Goal: Transaction & Acquisition: Purchase product/service

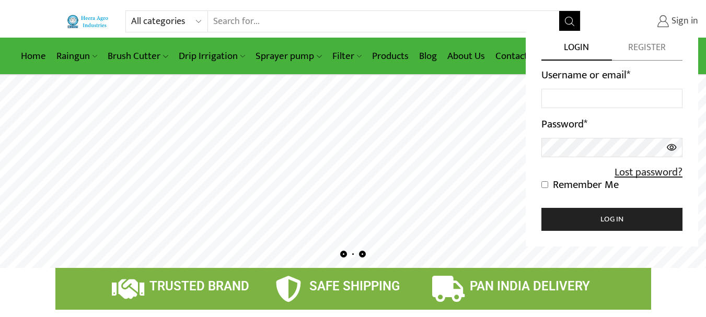
type input "[EMAIL_ADDRESS][DOMAIN_NAME]"
click at [545, 185] on input "Remember Me" at bounding box center [545, 184] width 7 height 7
checkbox input "true"
click at [592, 222] on button "Log in" at bounding box center [612, 219] width 141 height 23
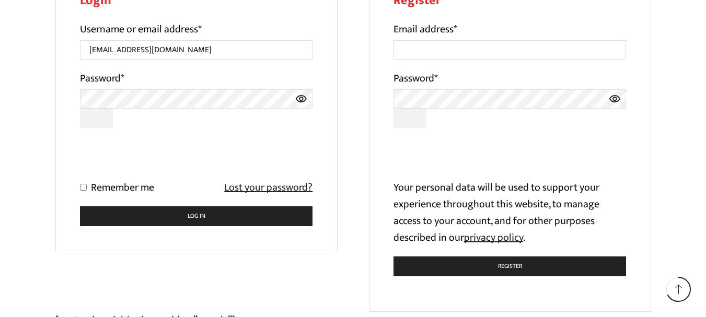
scroll to position [214, 0]
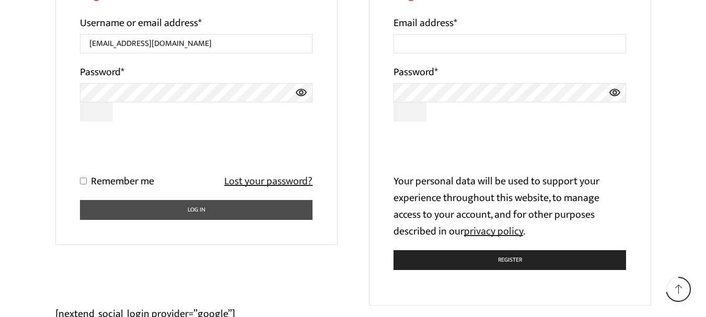
click at [181, 216] on button "Log in" at bounding box center [196, 210] width 233 height 20
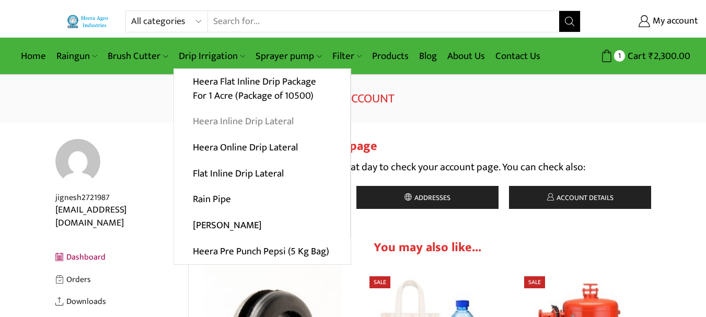
click at [249, 121] on link "Heera Inline Drip Lateral" at bounding box center [262, 122] width 176 height 26
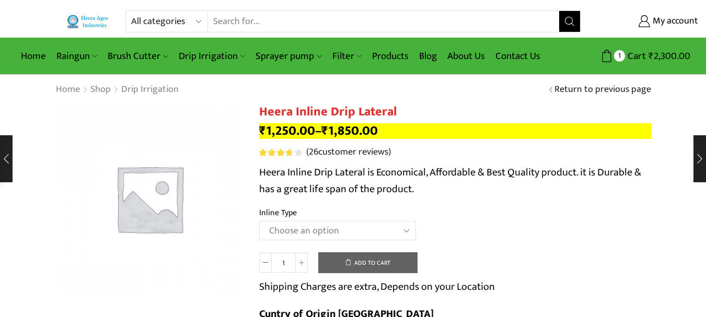
click at [346, 225] on select "Choose an option Heera Inline 12 MM (30CM) Heera Inline 12 MM (38CM) Heera Inli…" at bounding box center [337, 230] width 157 height 19
click at [259, 221] on select "Choose an option Heera Inline 12 MM (30CM) Heera Inline 12 MM (38CM) Heera Inli…" at bounding box center [337, 230] width 157 height 19
select select "Heera Inline 16 MM (38CM)"
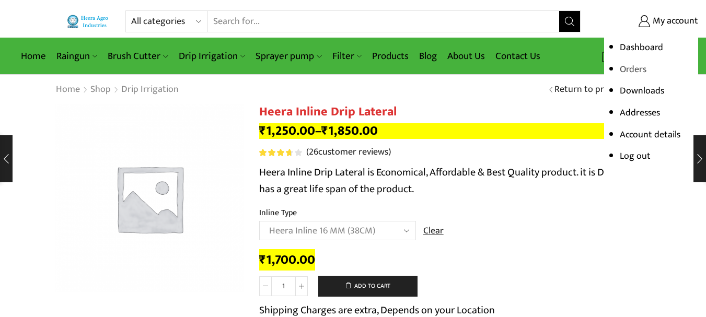
click at [636, 70] on link "Orders" at bounding box center [633, 70] width 27 height 16
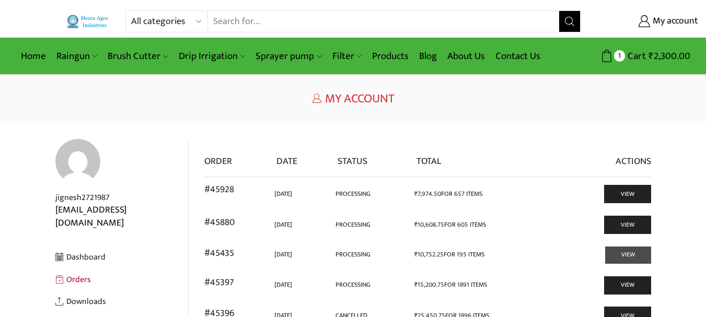
click at [632, 263] on link "View" at bounding box center [628, 255] width 46 height 17
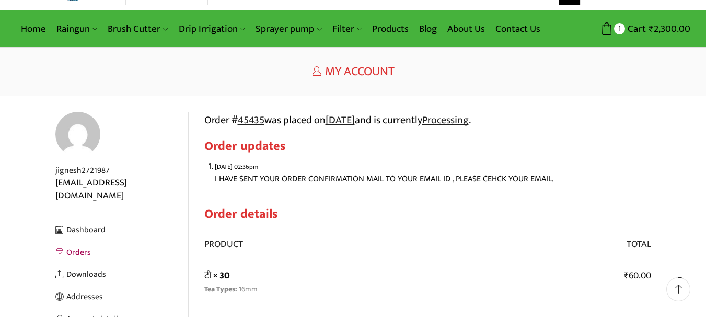
scroll to position [25, 0]
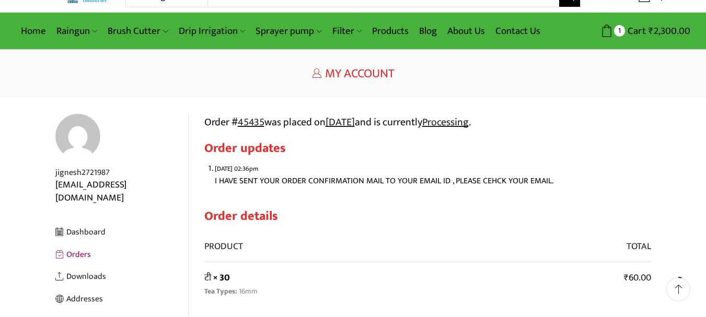
click at [71, 244] on link "Orders" at bounding box center [121, 255] width 133 height 22
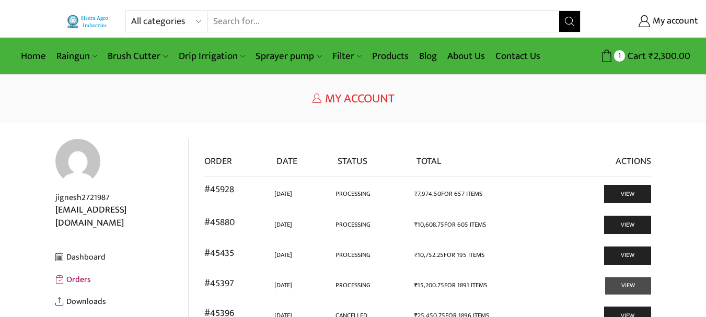
click at [634, 286] on link "View" at bounding box center [628, 286] width 46 height 17
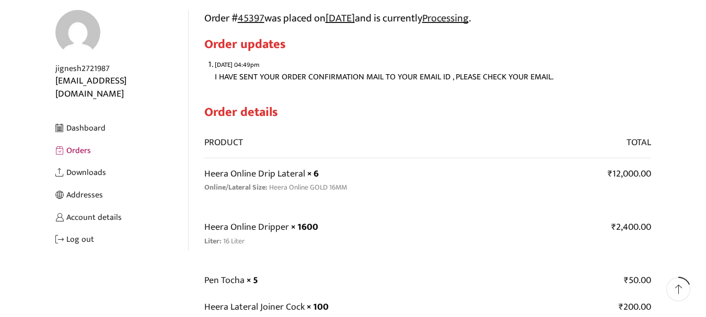
scroll to position [120, 0]
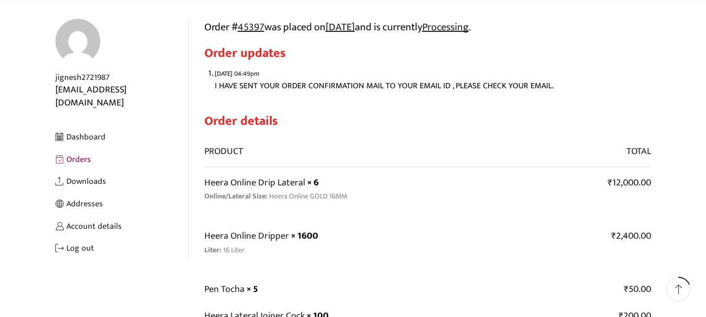
click at [86, 148] on link "Orders" at bounding box center [121, 159] width 133 height 22
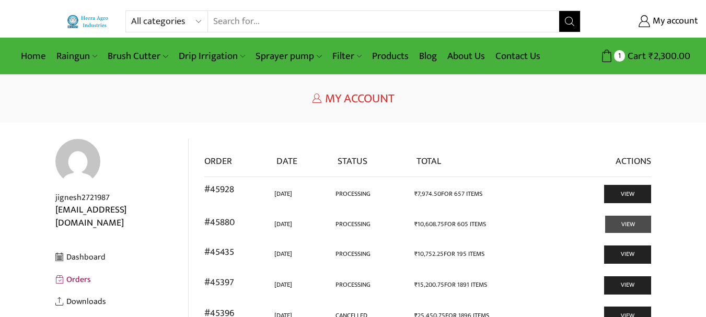
click at [647, 229] on link "View" at bounding box center [628, 224] width 46 height 17
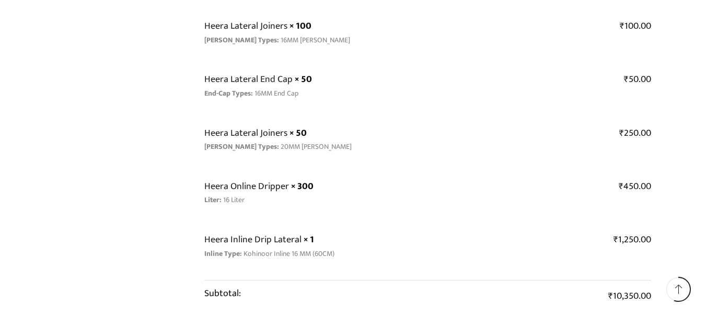
scroll to position [446, 0]
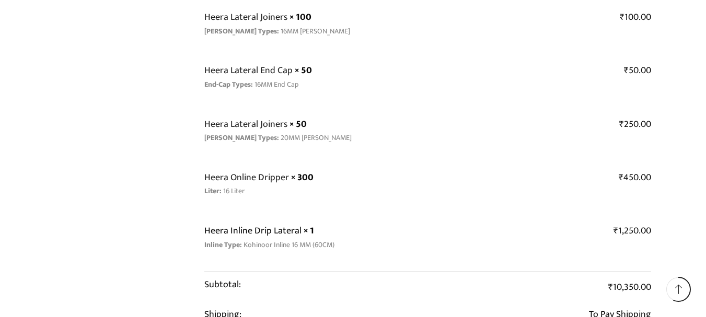
click at [242, 234] on link "Heera Inline Drip Lateral" at bounding box center [252, 231] width 97 height 16
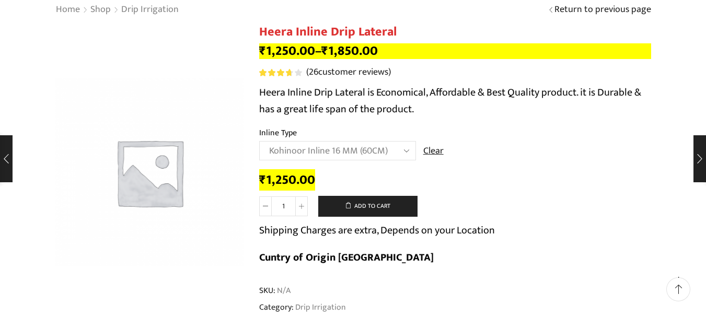
scroll to position [89, 0]
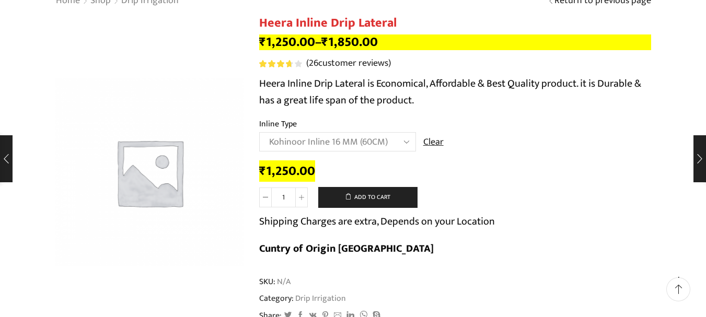
click at [398, 146] on select "Choose an option Heera Inline 12 MM (30CM) Heera Inline 12 MM (38CM) Heera Inli…" at bounding box center [337, 141] width 157 height 19
click at [484, 164] on div "₹ 1,250.00" at bounding box center [455, 172] width 392 height 16
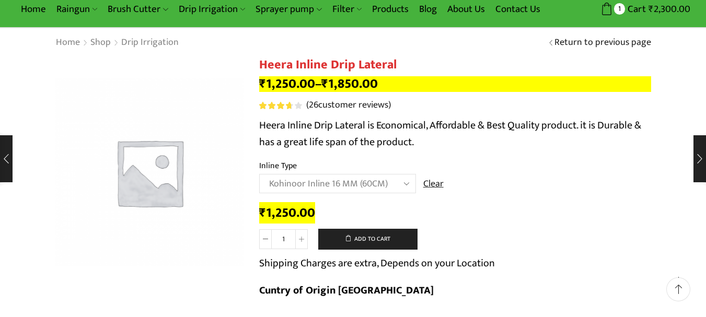
scroll to position [0, 0]
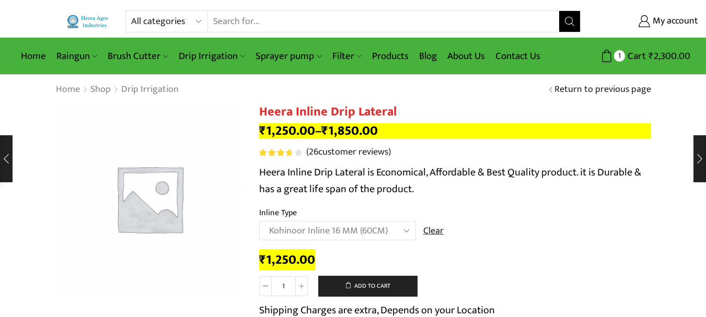
click at [269, 21] on input "Search input" at bounding box center [383, 21] width 351 height 21
type input "inline drip"
click at [559, 11] on button "Search" at bounding box center [569, 21] width 21 height 21
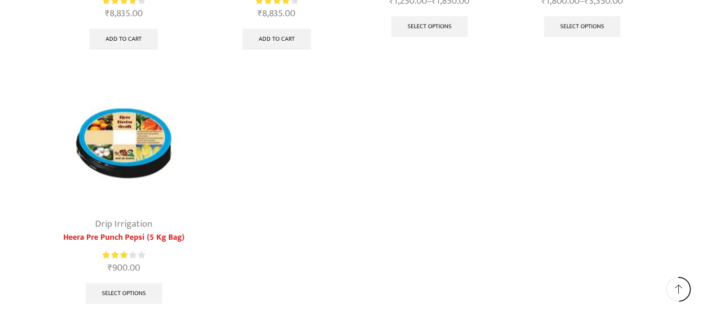
scroll to position [364, 0]
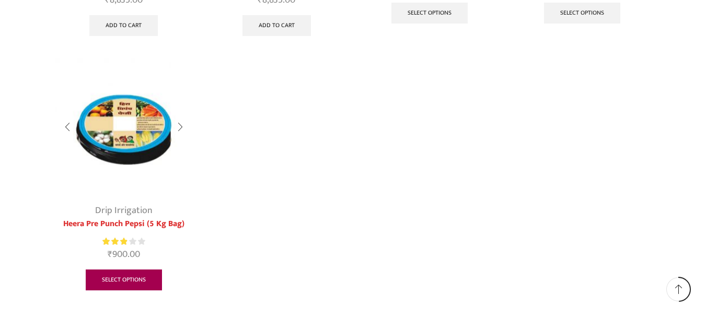
click at [123, 285] on link "Select options" at bounding box center [124, 280] width 76 height 21
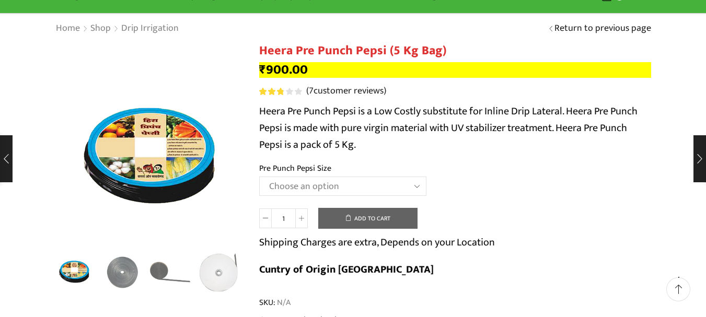
scroll to position [65, 0]
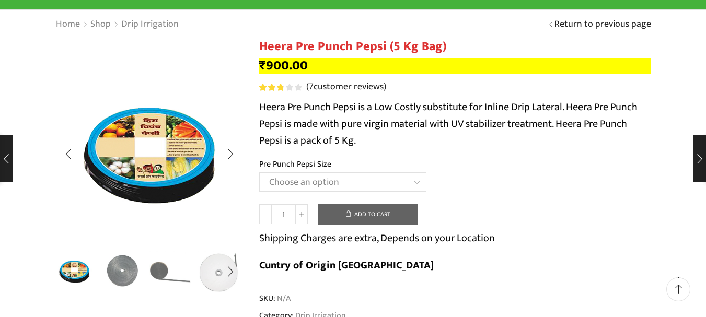
click at [120, 272] on img "2 / 5" at bounding box center [122, 270] width 43 height 43
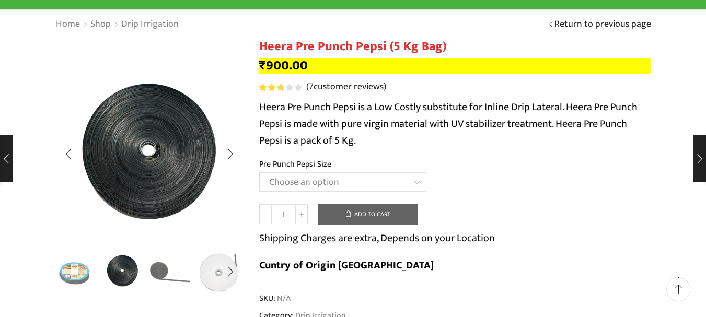
click at [148, 272] on ul at bounding box center [147, 272] width 188 height 42
click at [156, 273] on img "3 / 5" at bounding box center [171, 270] width 43 height 43
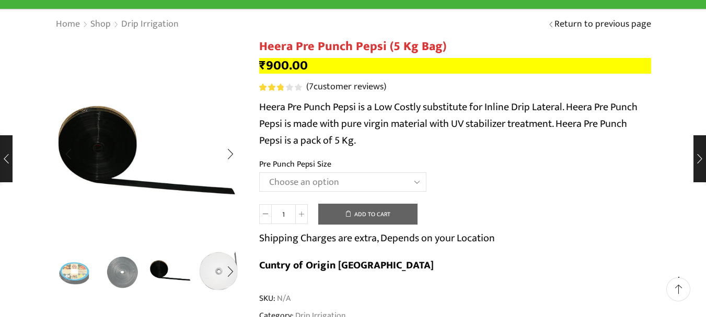
click at [213, 277] on img "4 / 5" at bounding box center [219, 270] width 43 height 43
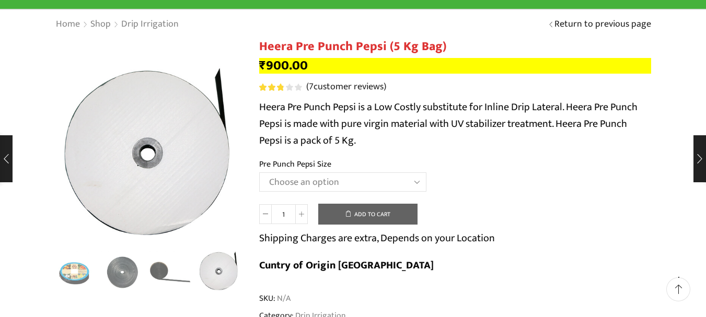
click at [418, 187] on select "Choose an option Heera Pre Punch Pepsi (1 Foot) Heera Pre Punch Pepsi (1.25 Fee…" at bounding box center [342, 182] width 167 height 19
click at [259, 173] on select "Choose an option Heera Pre Punch Pepsi (1 Foot) Heera Pre Punch Pepsi (1.25 Fee…" at bounding box center [342, 182] width 167 height 19
select select "Heera Pre Punch Pepsi (1 Foot)"
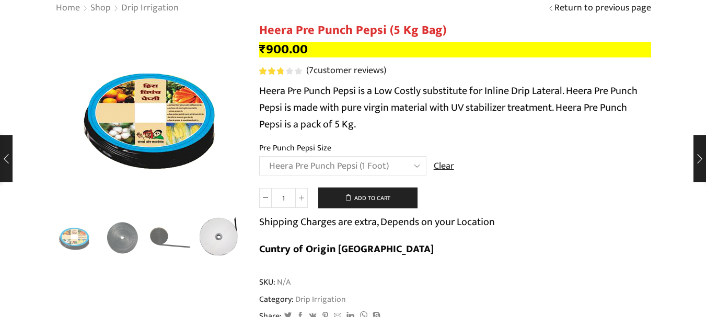
scroll to position [0, 0]
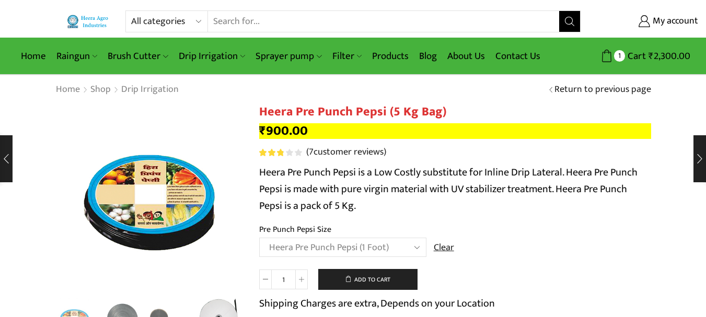
click at [254, 28] on input "Search input" at bounding box center [383, 21] width 351 height 21
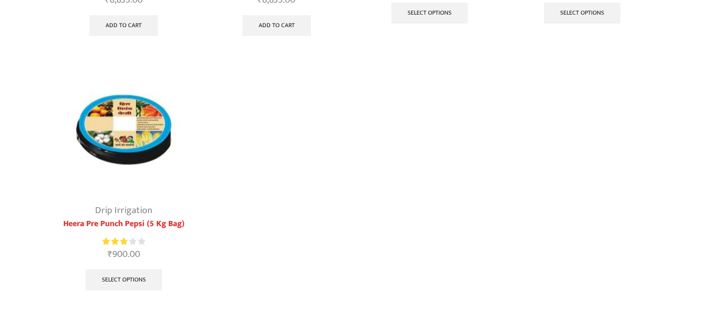
scroll to position [283, 0]
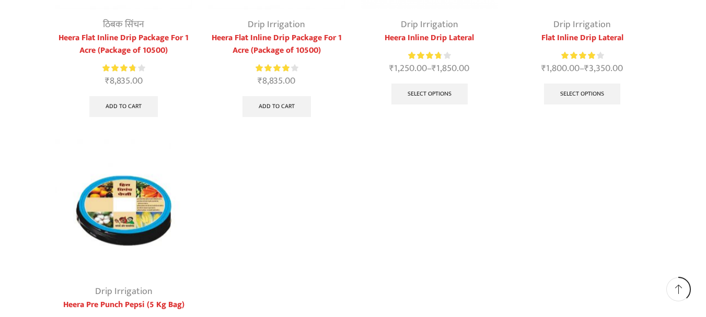
click at [590, 38] on link "Flat Inline Drip Lateral" at bounding box center [582, 38] width 137 height 13
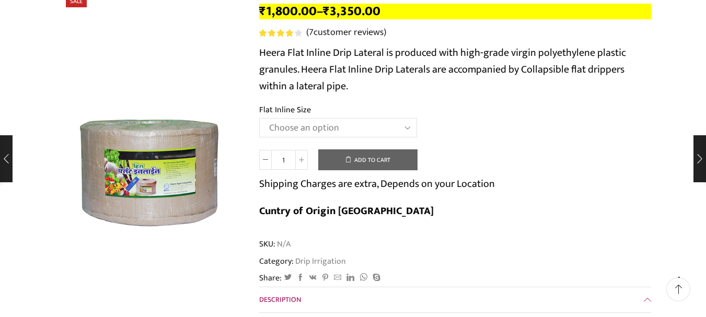
scroll to position [121, 0]
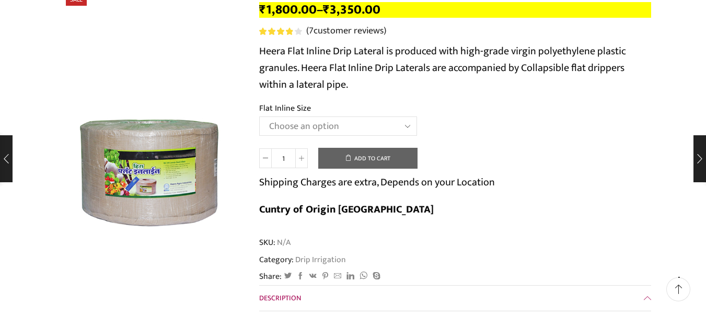
click at [406, 132] on select "Choose an option 12 MM 0.25 Thickness (30 CM) 12 MM 0.25 Thickness (40 CM) 12 M…" at bounding box center [338, 126] width 158 height 19
click at [259, 117] on select "Choose an option 12 MM 0.25 Thickness (30 CM) 12 MM 0.25 Thickness (40 CM) 12 M…" at bounding box center [338, 126] width 158 height 19
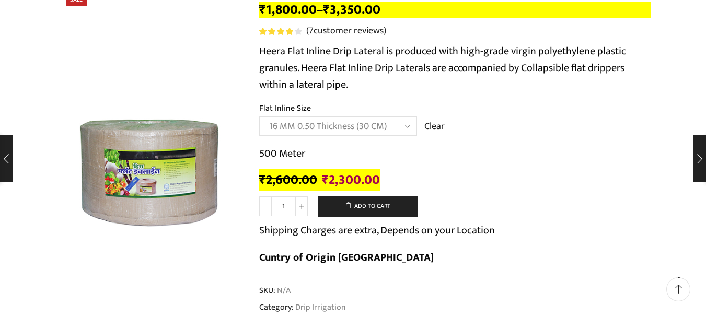
click at [408, 132] on select "Choose an option 12 MM 0.25 Thickness (30 CM) 12 MM 0.25 Thickness (40 CM) 12 M…" at bounding box center [338, 126] width 158 height 19
click at [259, 117] on select "Choose an option 12 MM 0.25 Thickness (30 CM) 12 MM 0.25 Thickness (40 CM) 12 M…" at bounding box center [338, 126] width 158 height 19
click at [363, 124] on select "Choose an option 12 MM 0.25 Thickness (30 CM) 12 MM 0.25 Thickness (40 CM) 12 M…" at bounding box center [338, 126] width 158 height 19
select select "16 MM 0.70 Thickness (30 CM)"
click at [259, 117] on select "Choose an option 12 MM 0.25 Thickness (30 CM) 12 MM 0.25 Thickness (40 CM) 12 M…" at bounding box center [338, 126] width 158 height 19
